Goal: Check status: Check status

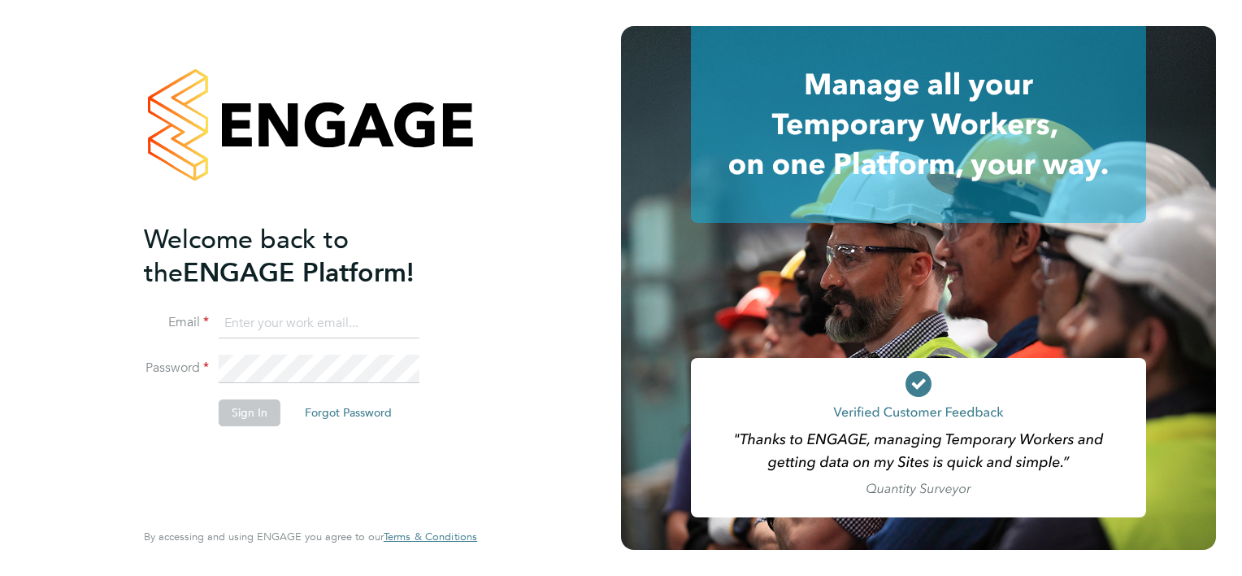
type input "[PERSON_NAME][EMAIL_ADDRESS][PERSON_NAME][DOMAIN_NAME]"
click at [259, 420] on button "Sign In" at bounding box center [250, 412] width 62 height 26
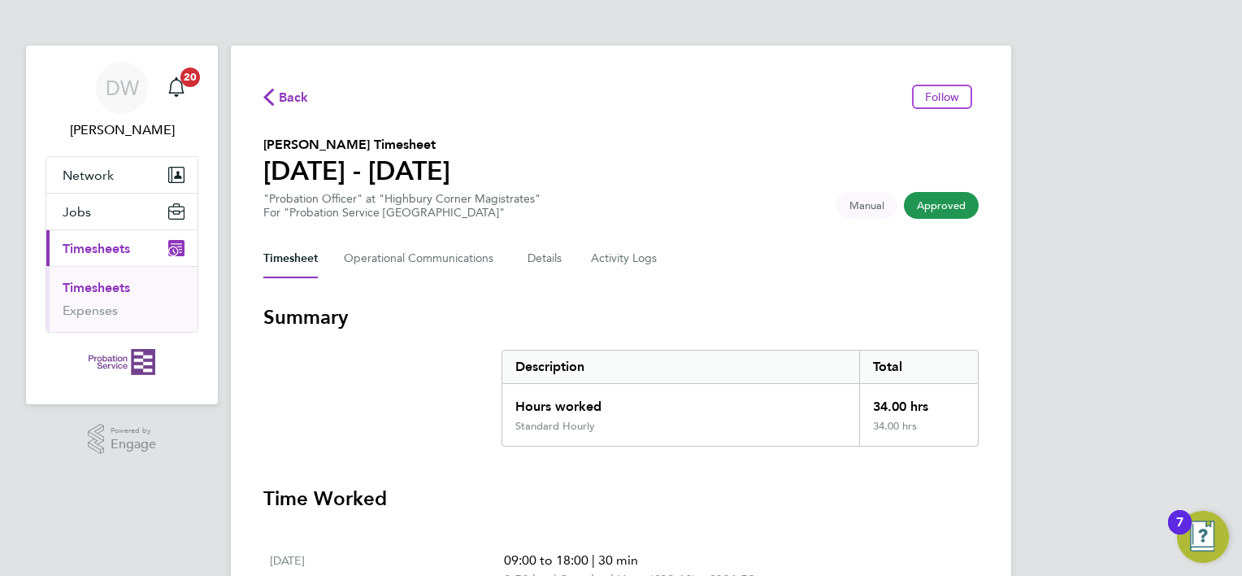
click at [946, 207] on span "Approved" at bounding box center [941, 205] width 75 height 27
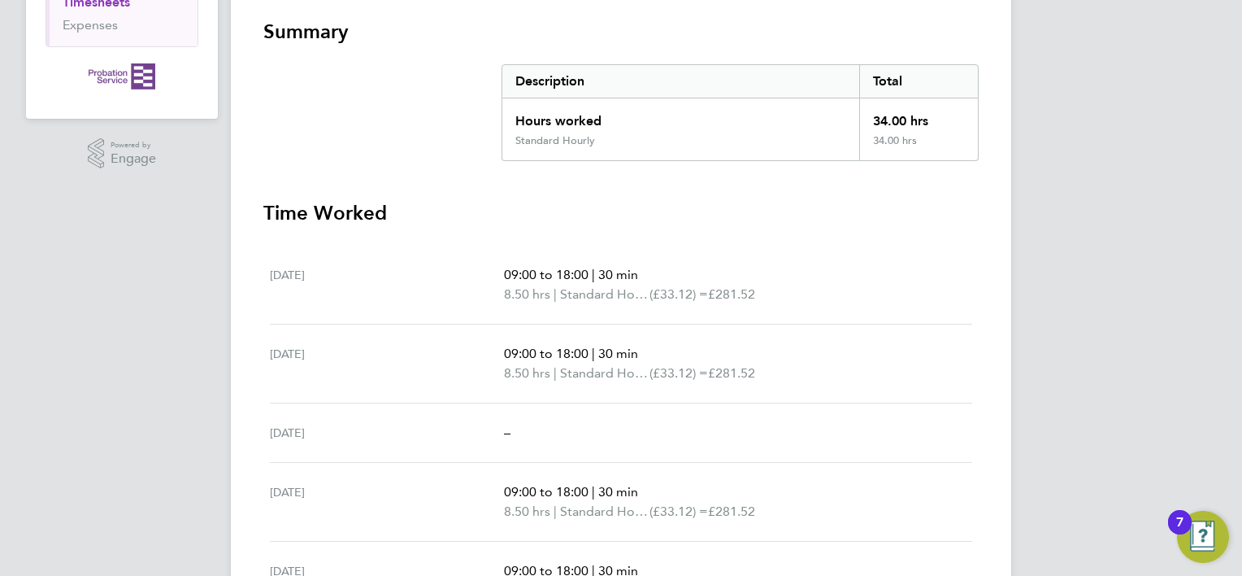
scroll to position [511, 0]
